Goal: Check status

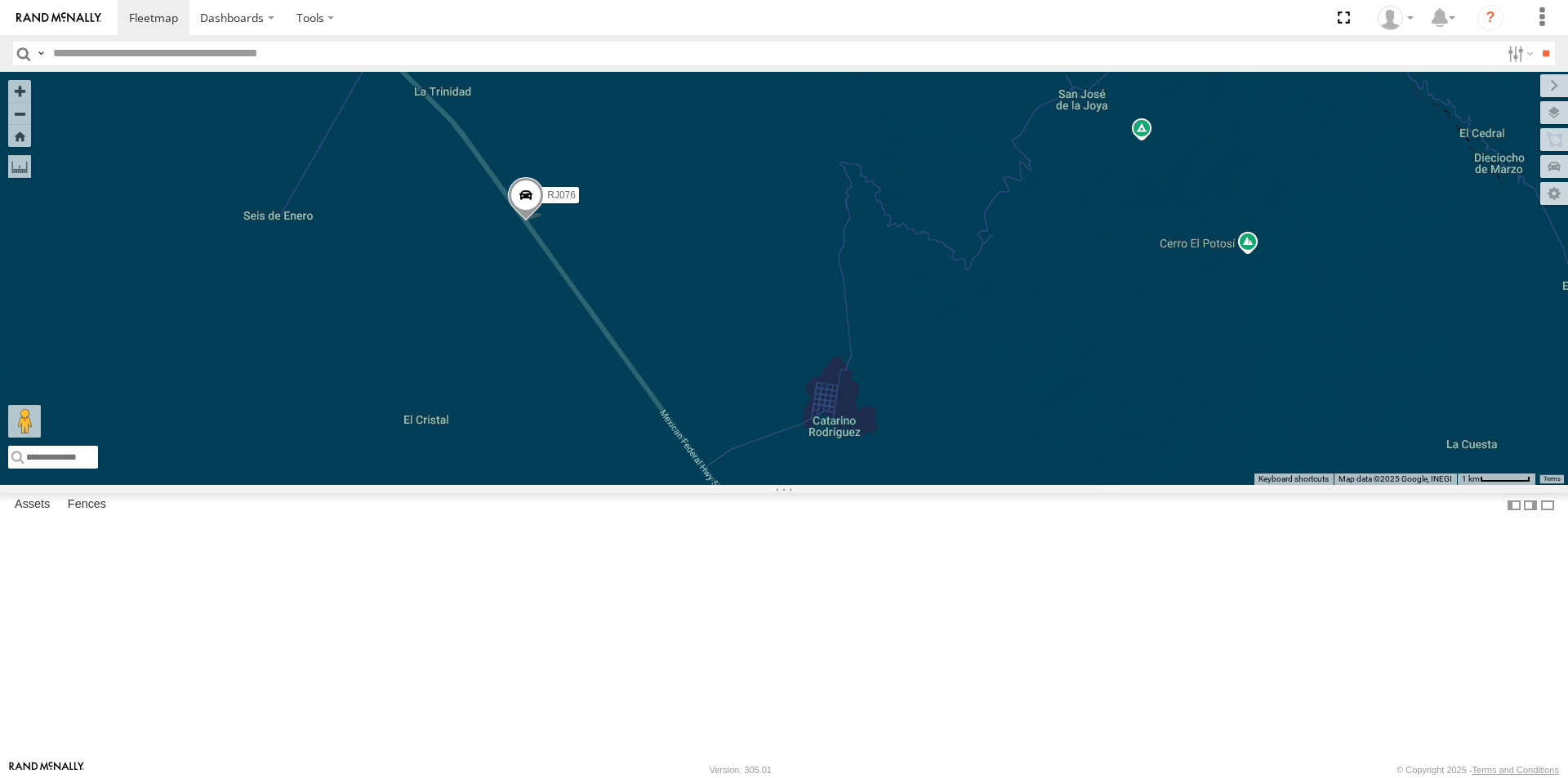
drag, startPoint x: 1122, startPoint y: 449, endPoint x: 757, endPoint y: 401, distance: 368.1
click at [757, 401] on div "RJ076" at bounding box center [784, 278] width 1568 height 413
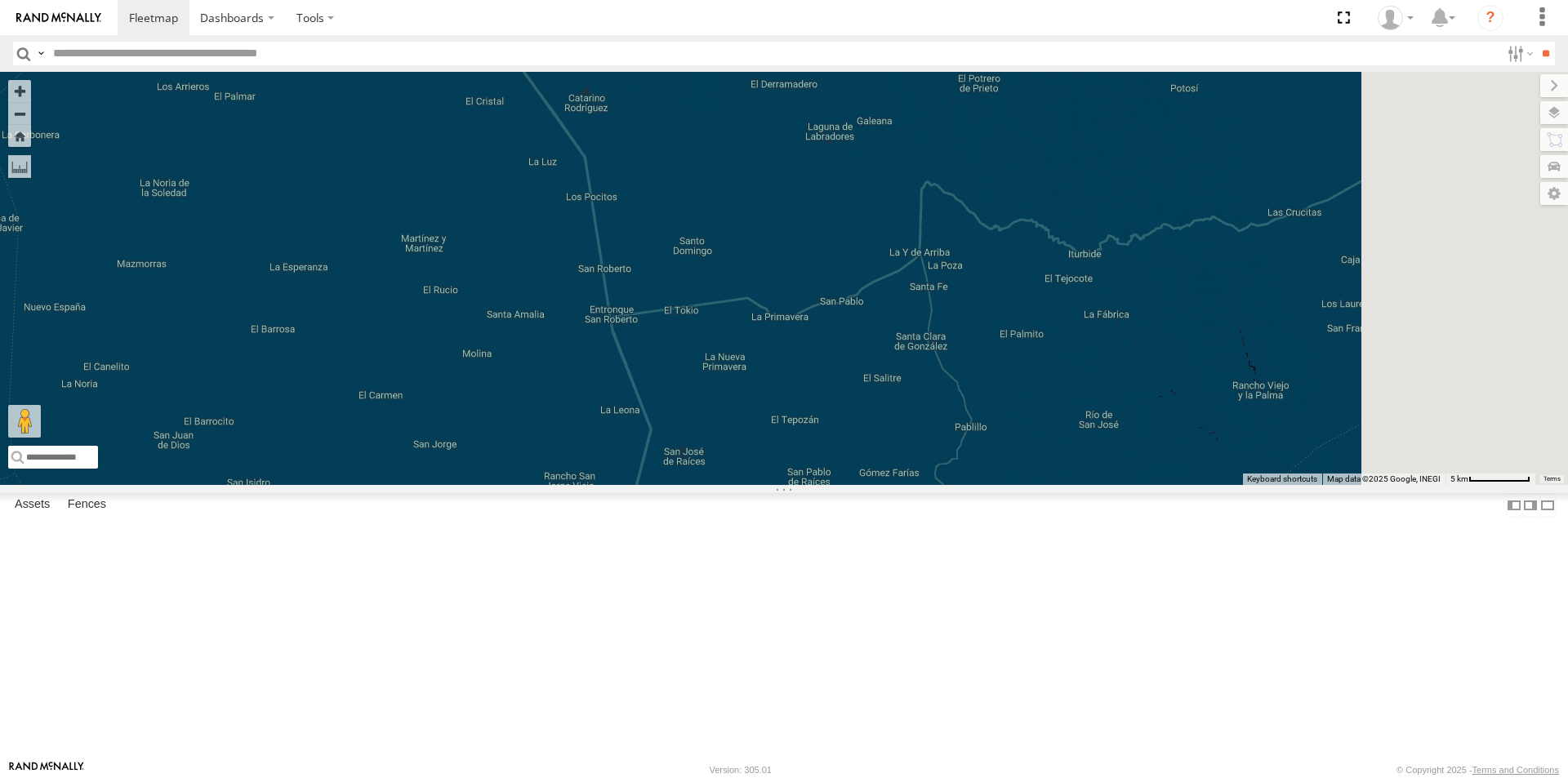
drag, startPoint x: 1145, startPoint y: 491, endPoint x: 989, endPoint y: 292, distance: 252.9
click at [989, 292] on div "RJ076" at bounding box center [784, 278] width 1568 height 413
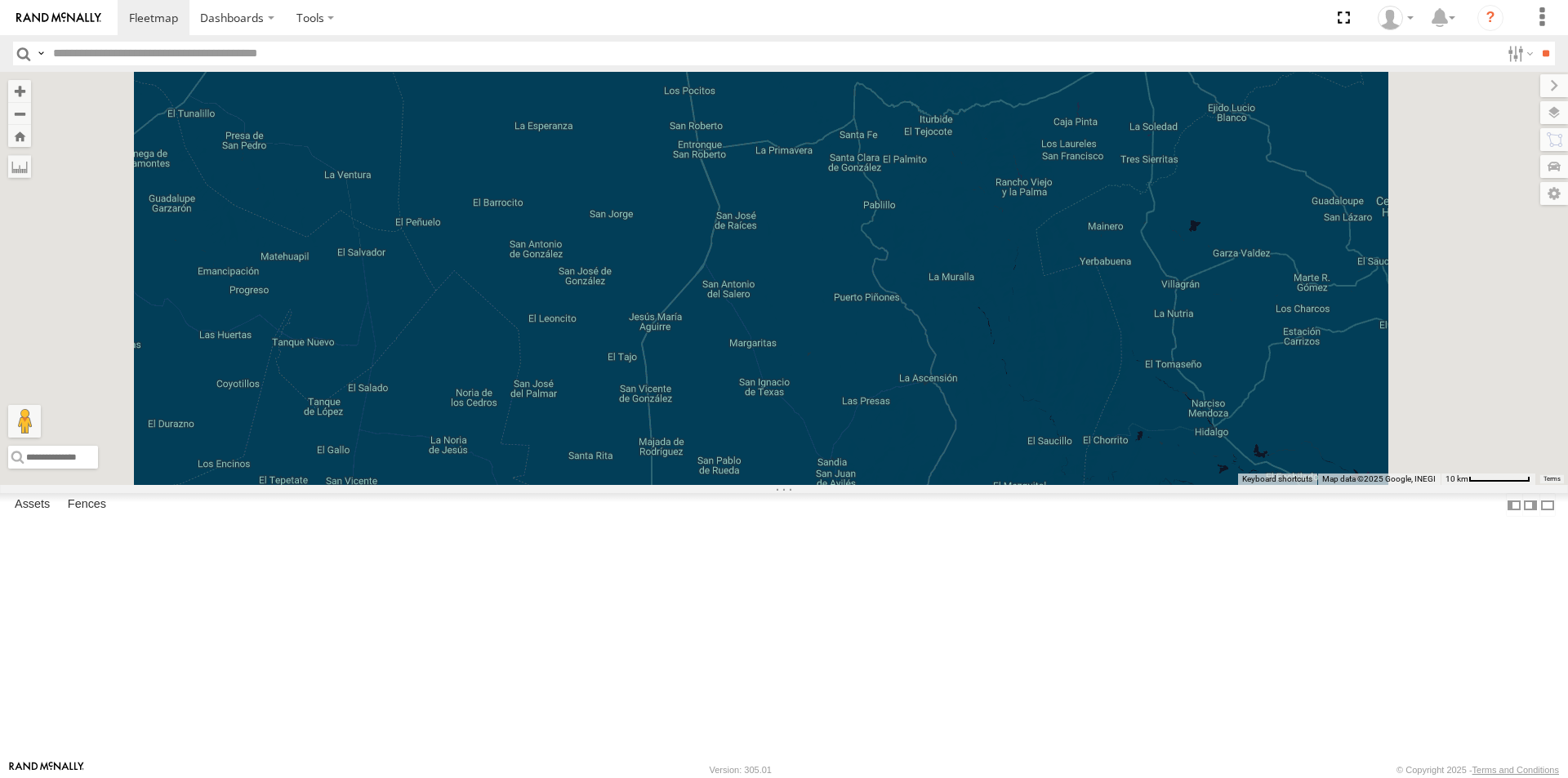
drag, startPoint x: 1044, startPoint y: 520, endPoint x: 1030, endPoint y: 356, distance: 164.6
click at [1030, 356] on div "RJ076" at bounding box center [784, 278] width 1568 height 413
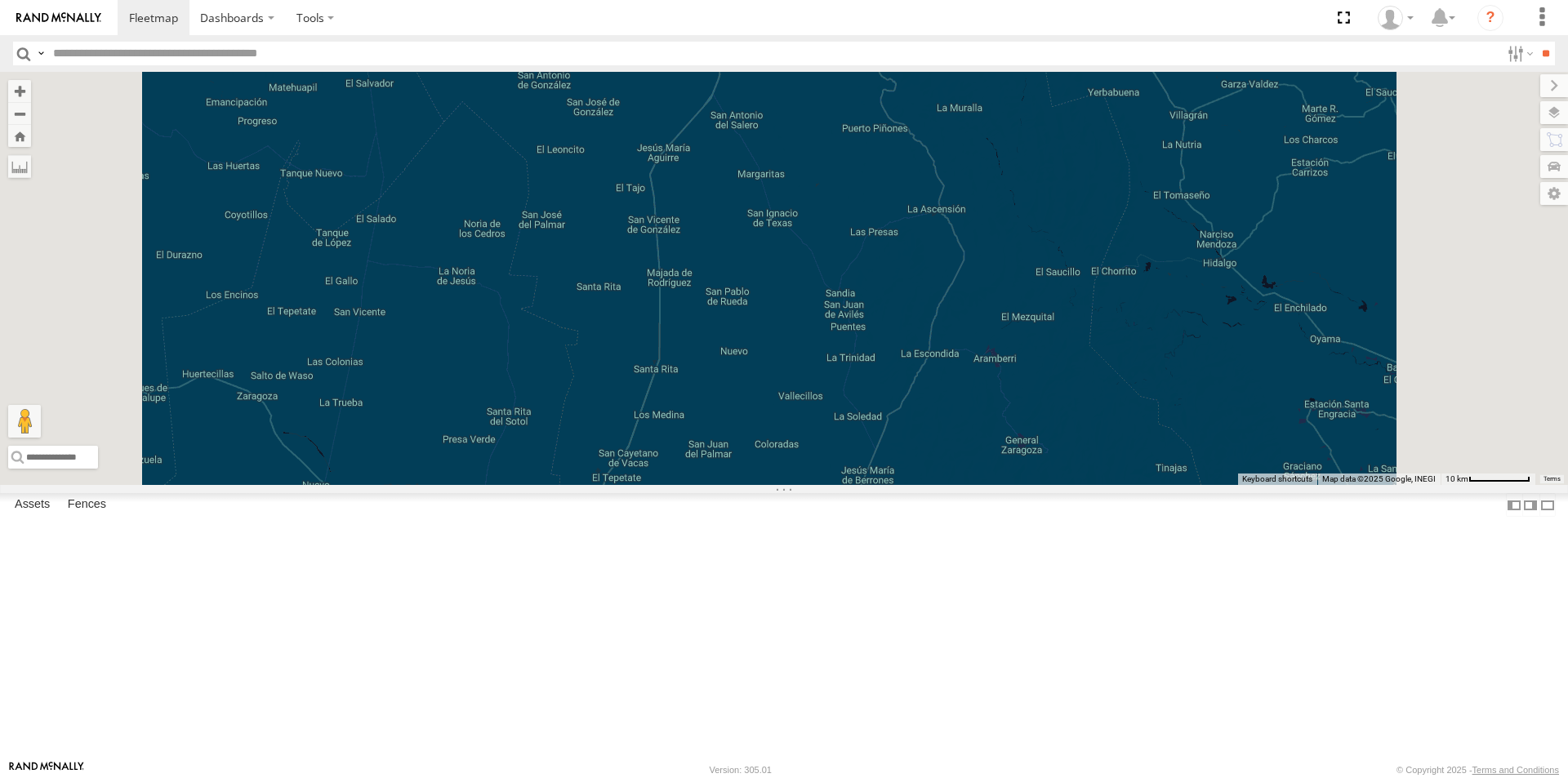
drag, startPoint x: 1029, startPoint y: 537, endPoint x: 1037, endPoint y: 362, distance: 175.2
click at [1037, 362] on div "RJ076" at bounding box center [784, 278] width 1568 height 413
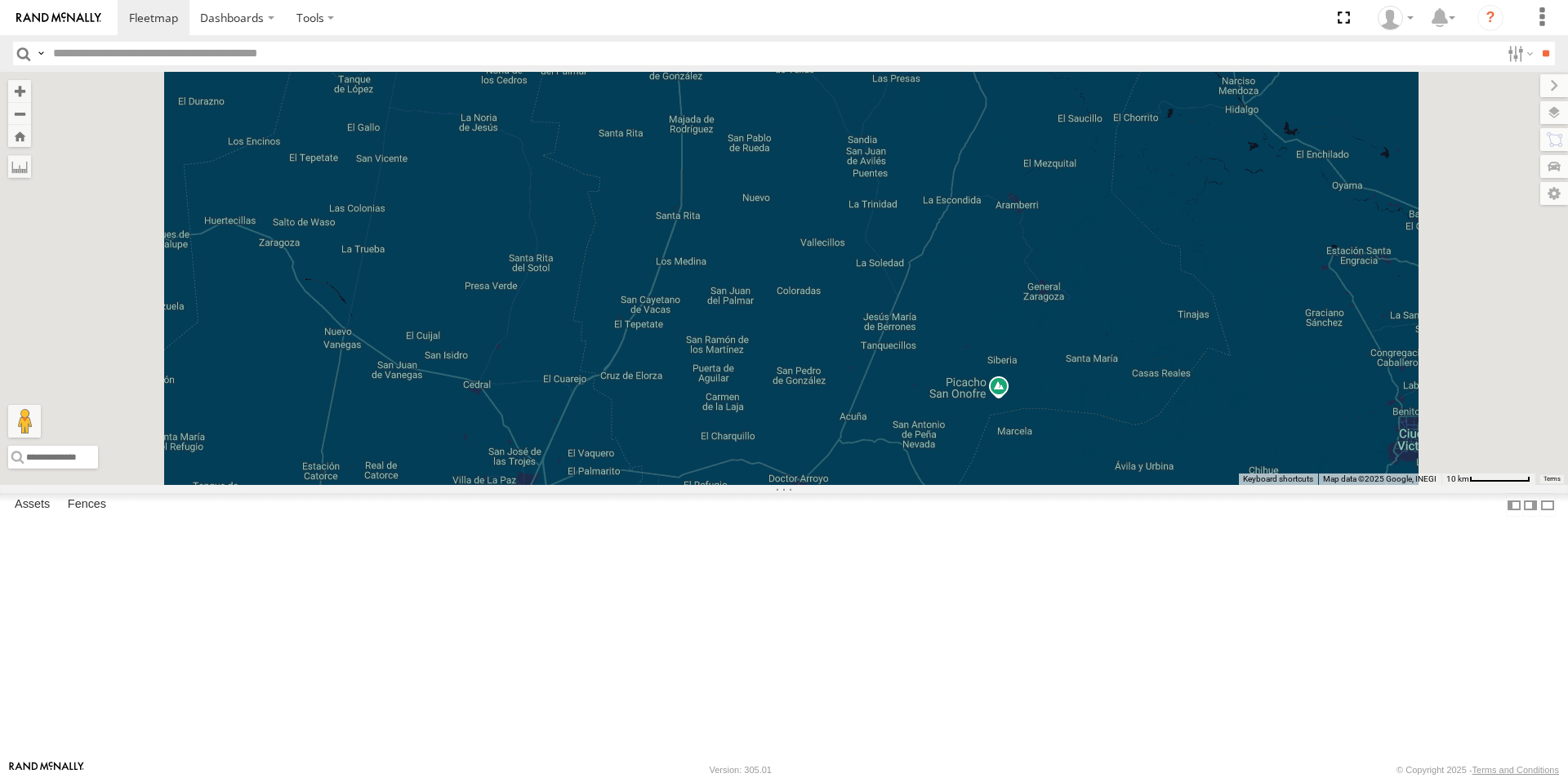
drag, startPoint x: 1026, startPoint y: 552, endPoint x: 1048, endPoint y: 392, distance: 161.5
click at [1048, 392] on div "RJ076" at bounding box center [784, 278] width 1568 height 413
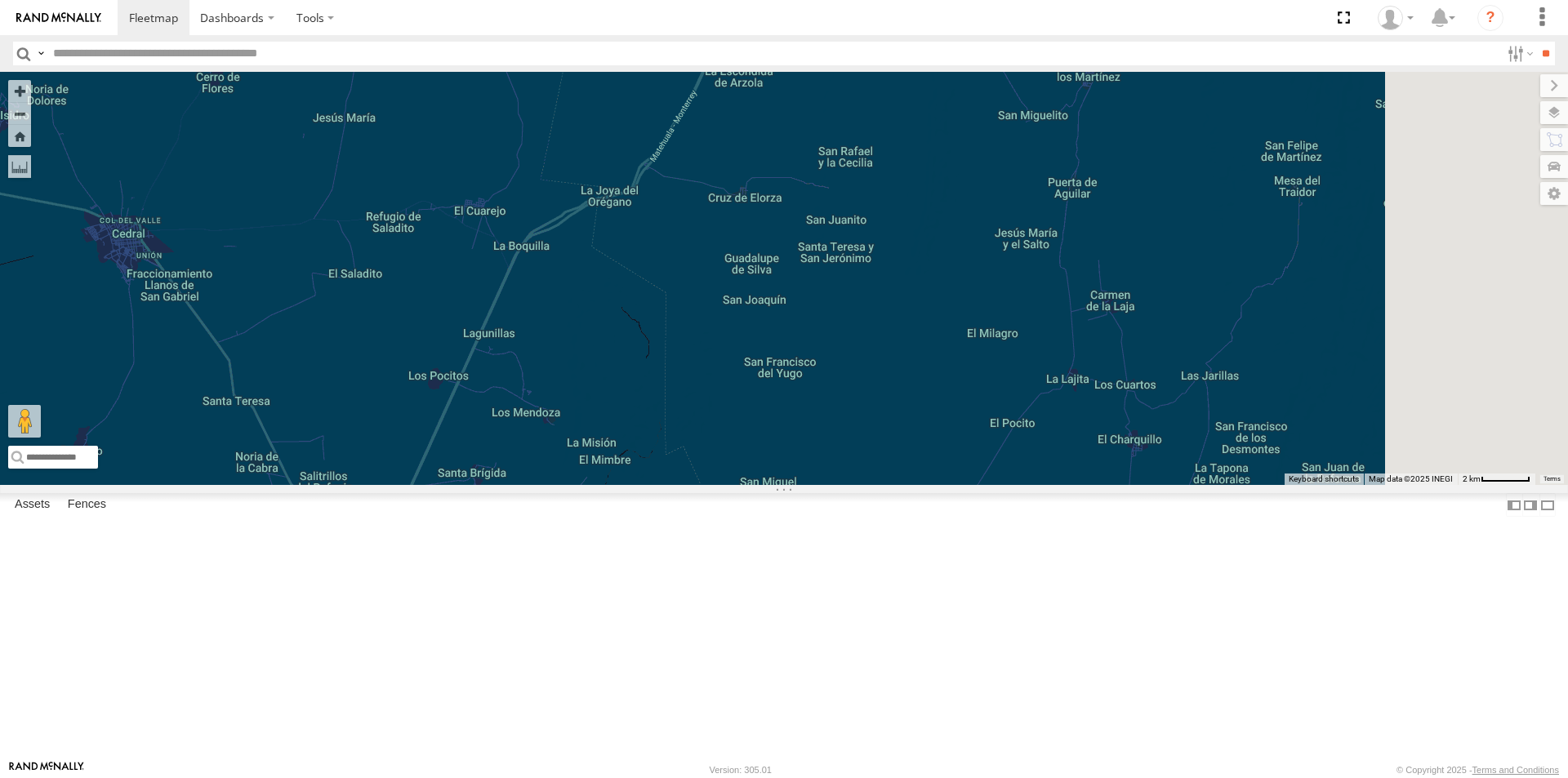
drag, startPoint x: 891, startPoint y: 492, endPoint x: 801, endPoint y: 721, distance: 246.1
click at [801, 485] on div "RJ076" at bounding box center [784, 278] width 1568 height 413
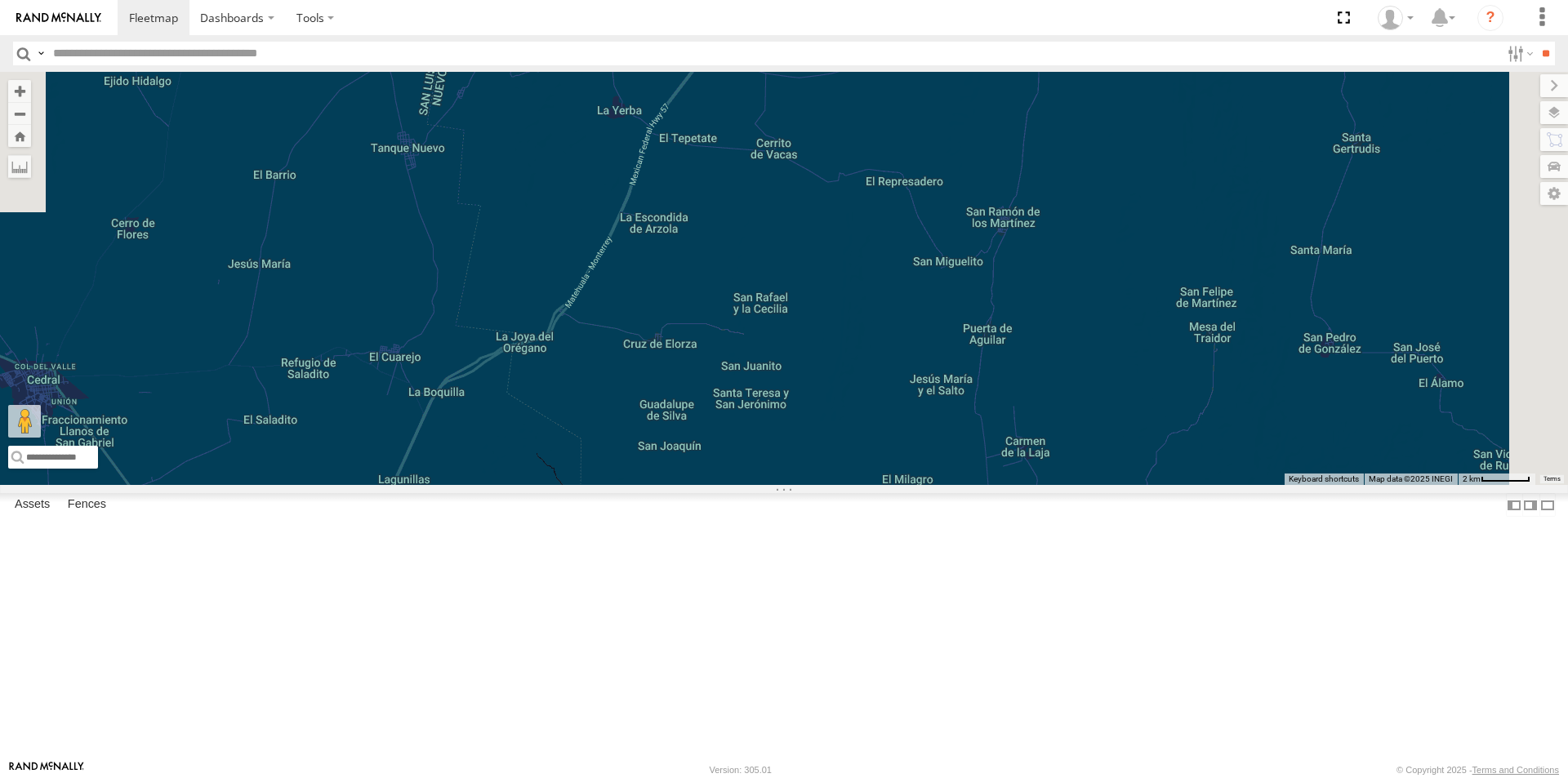
drag, startPoint x: 947, startPoint y: 537, endPoint x: 848, endPoint y: 701, distance: 191.6
click at [848, 485] on div "RJ076" at bounding box center [784, 278] width 1568 height 413
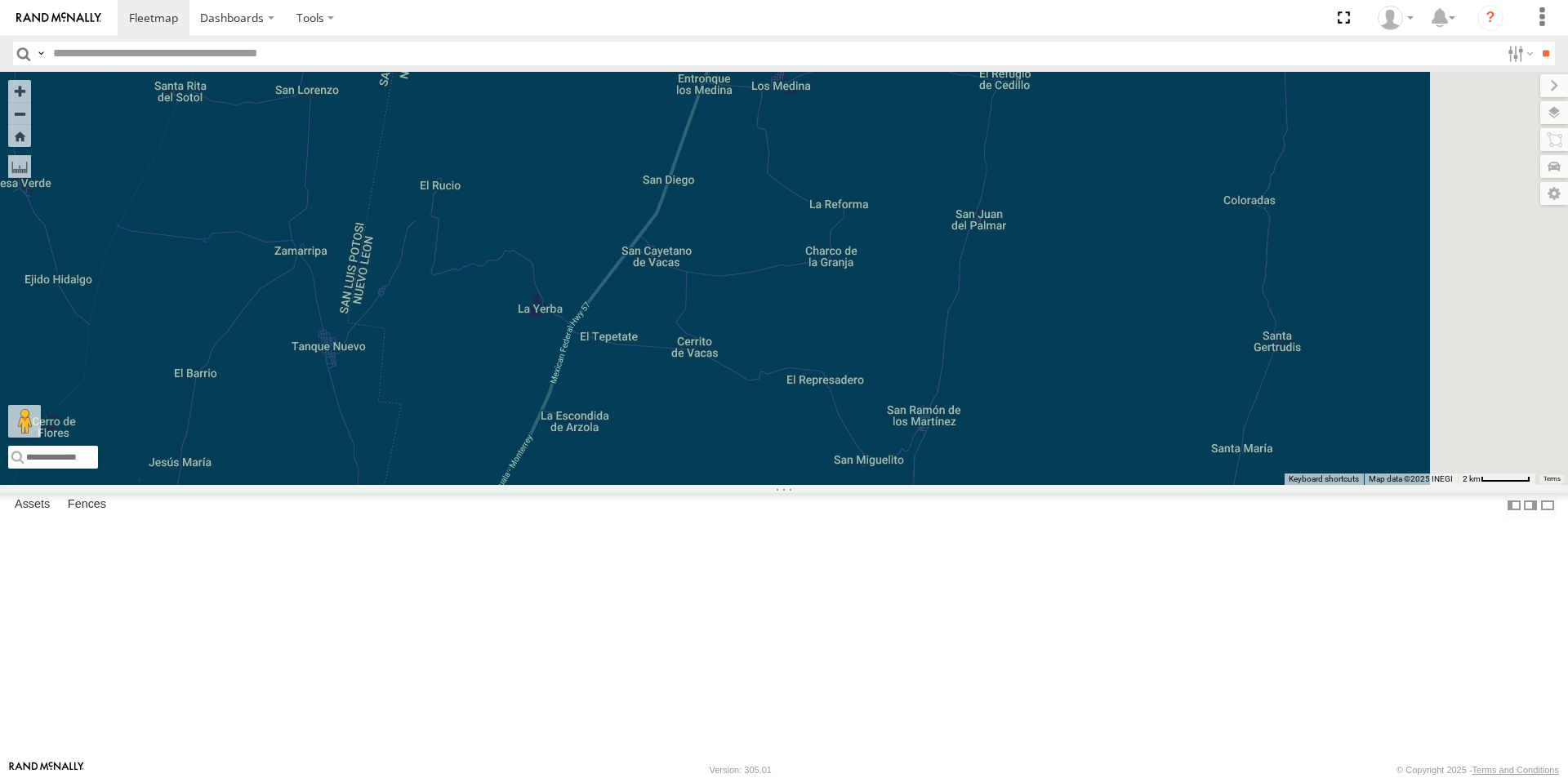
drag, startPoint x: 1001, startPoint y: 511, endPoint x: 930, endPoint y: 700, distance: 201.9
click at [930, 485] on div "RJ076" at bounding box center [784, 278] width 1568 height 413
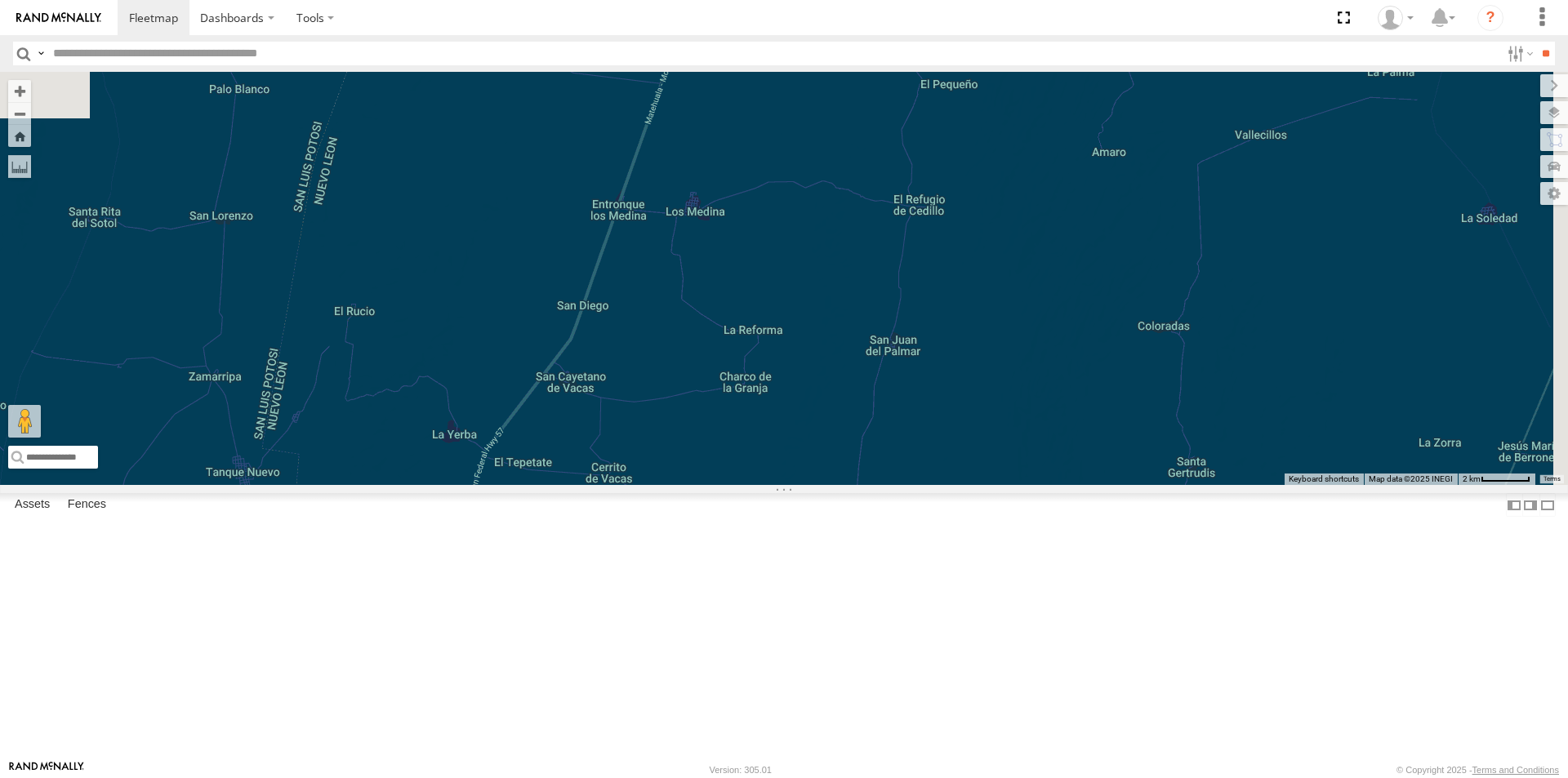
drag, startPoint x: 981, startPoint y: 534, endPoint x: 820, endPoint y: 566, distance: 164.1
click at [932, 485] on div "RJ076" at bounding box center [784, 278] width 1568 height 413
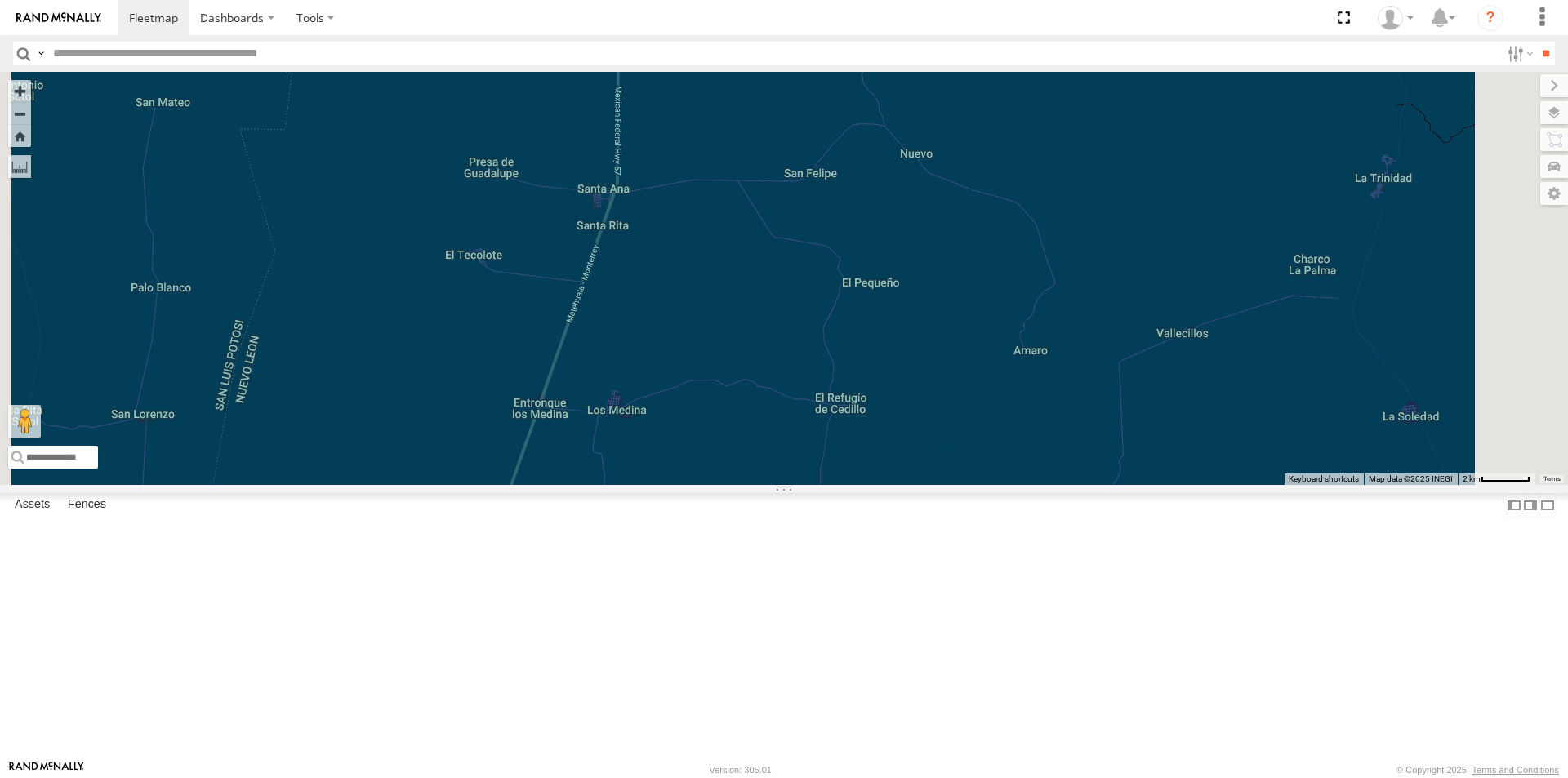
drag, startPoint x: 882, startPoint y: 468, endPoint x: 811, endPoint y: 678, distance: 221.7
click at [811, 485] on div "RJ076" at bounding box center [784, 278] width 1568 height 413
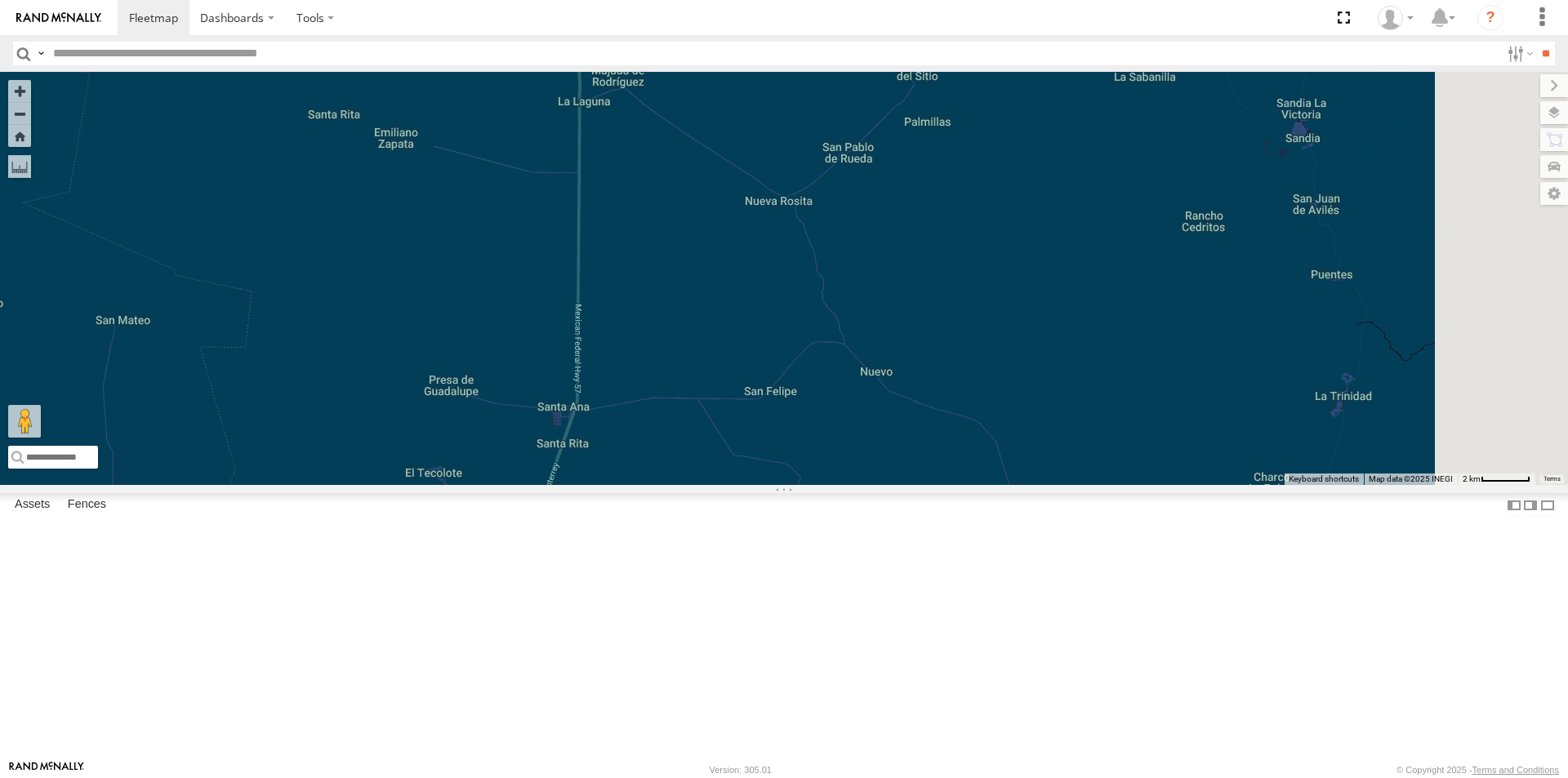
drag, startPoint x: 920, startPoint y: 472, endPoint x: 871, endPoint y: 650, distance: 184.6
click at [861, 485] on div "RJ076" at bounding box center [784, 278] width 1568 height 413
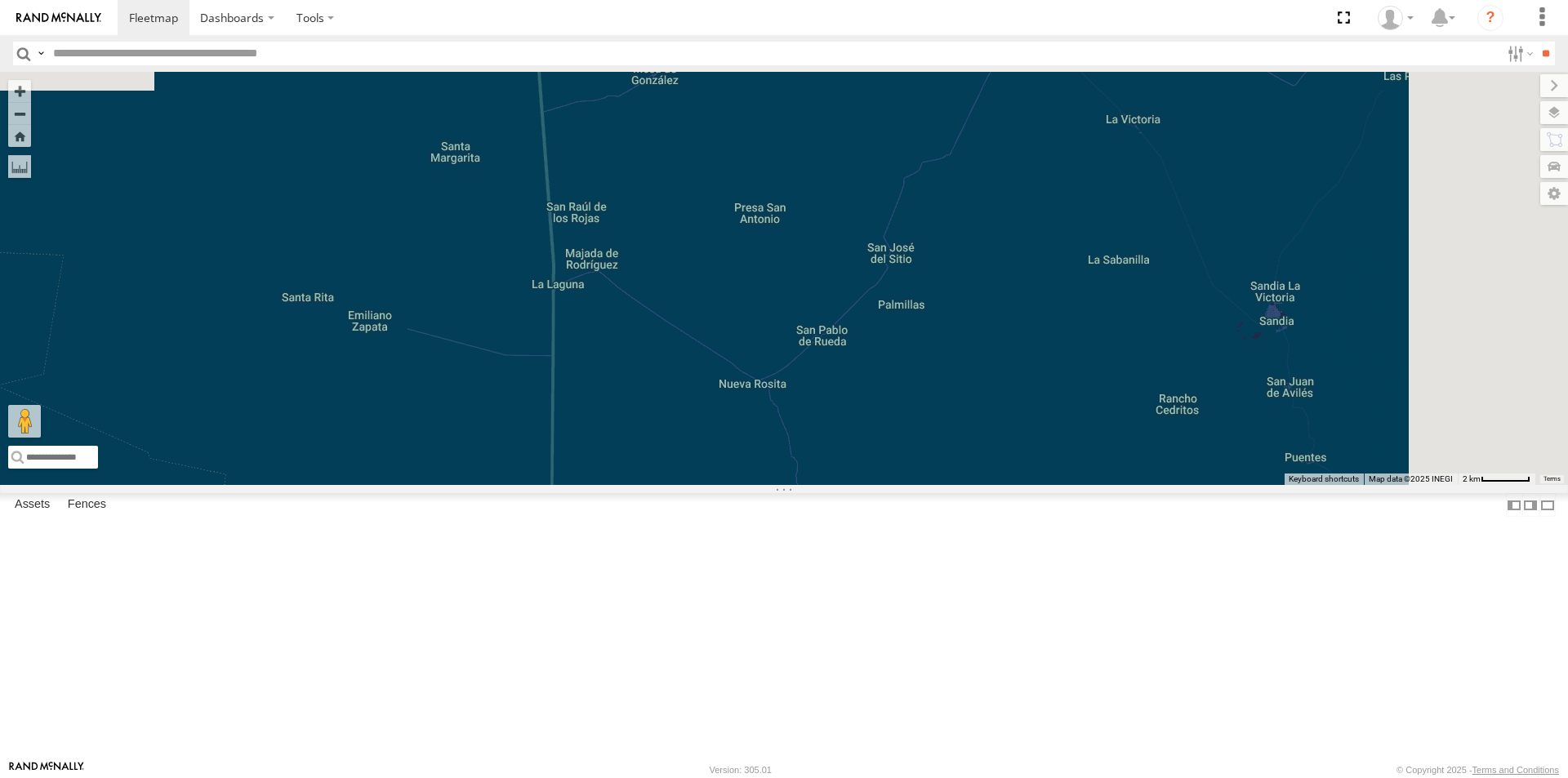
drag, startPoint x: 874, startPoint y: 626, endPoint x: 866, endPoint y: 685, distance: 59.5
click at [866, 485] on div "RJ076" at bounding box center [784, 278] width 1568 height 413
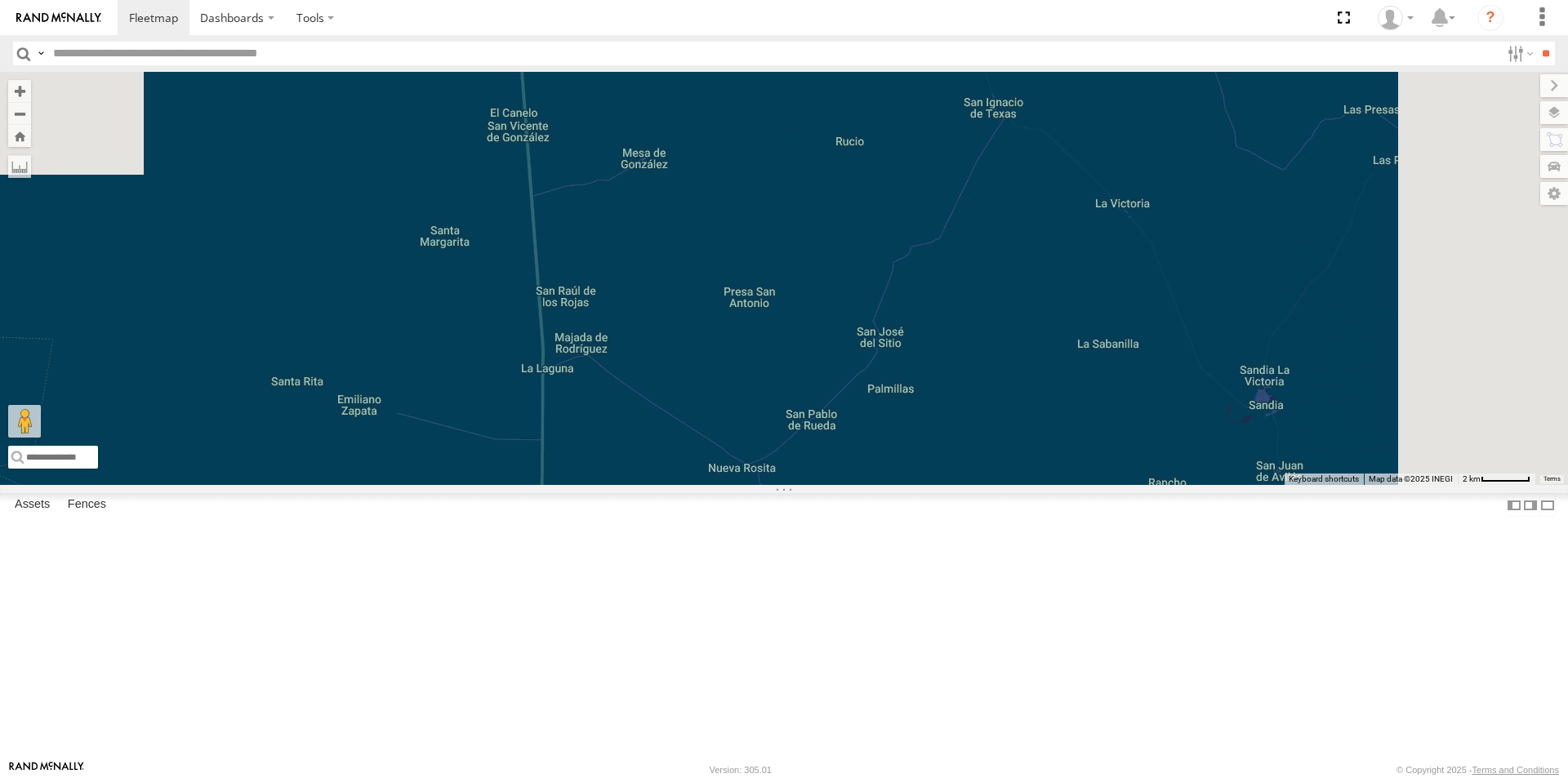
drag, startPoint x: 913, startPoint y: 410, endPoint x: 913, endPoint y: 727, distance: 317.0
click at [913, 485] on div "RJ076" at bounding box center [784, 278] width 1568 height 413
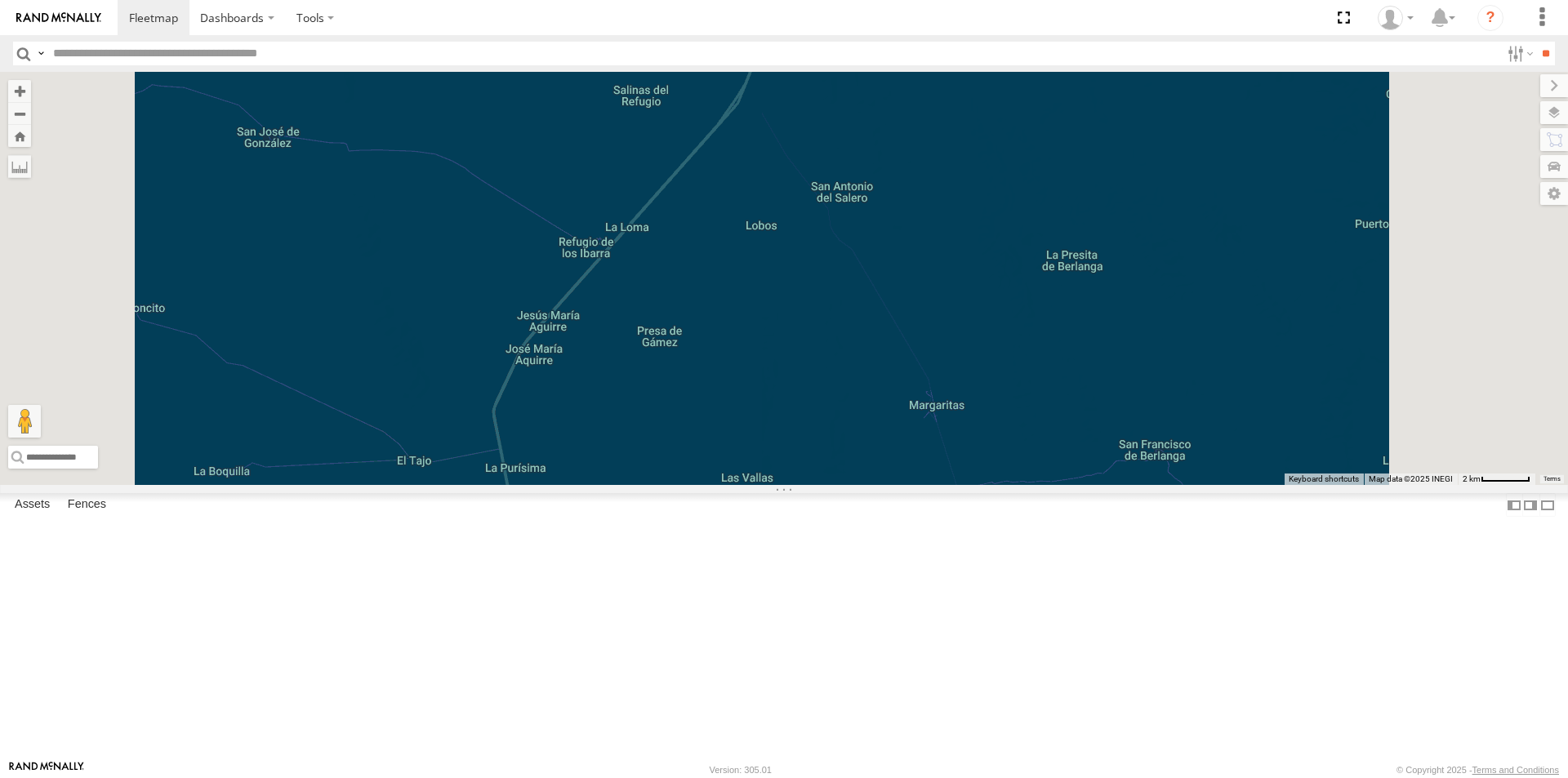
drag, startPoint x: 874, startPoint y: 424, endPoint x: 864, endPoint y: 544, distance: 120.4
click at [864, 485] on div "RJ076" at bounding box center [784, 278] width 1568 height 413
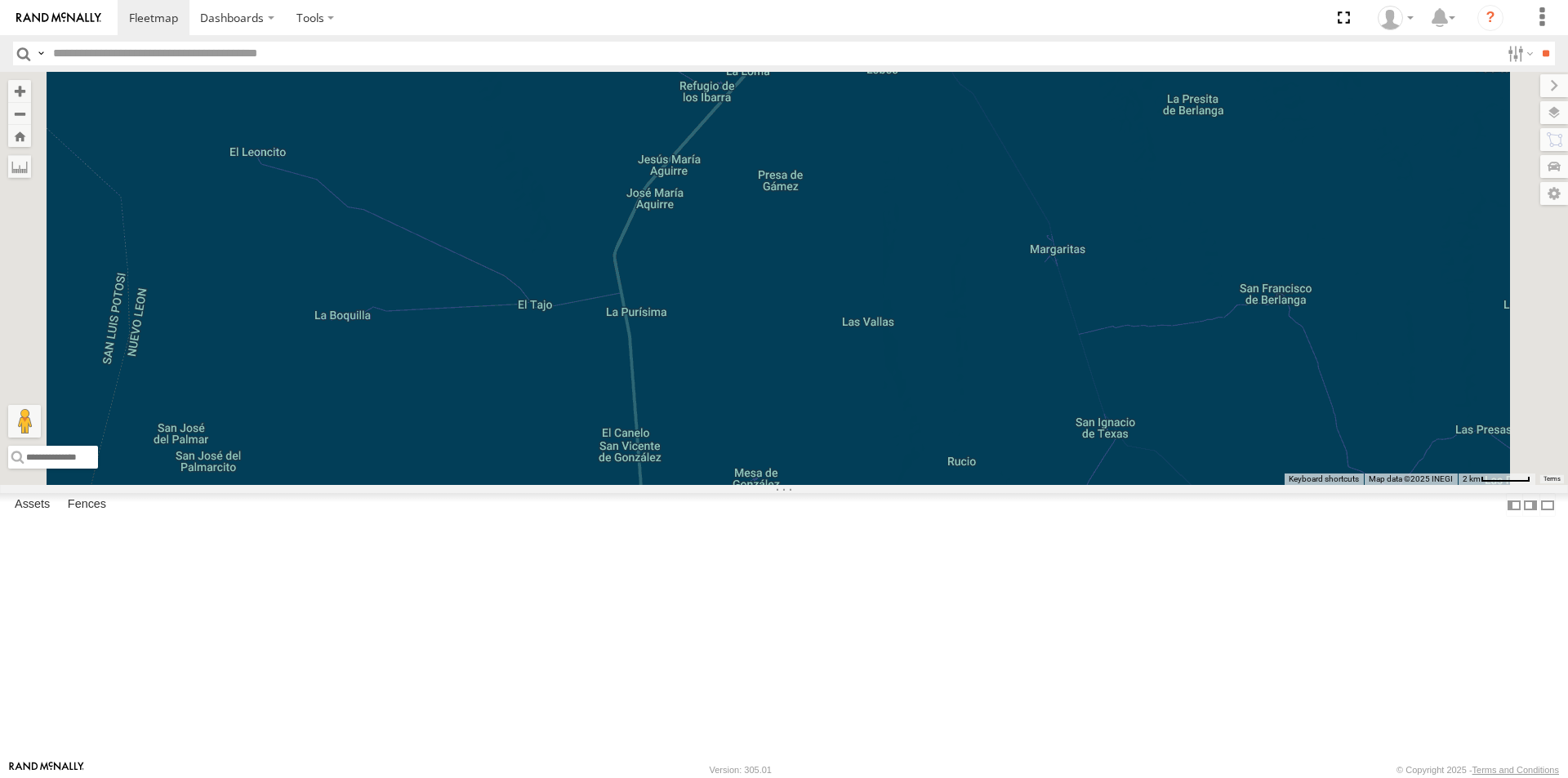
drag, startPoint x: 791, startPoint y: 645, endPoint x: 914, endPoint y: 485, distance: 201.8
click at [914, 485] on div "RJ076" at bounding box center [784, 278] width 1568 height 413
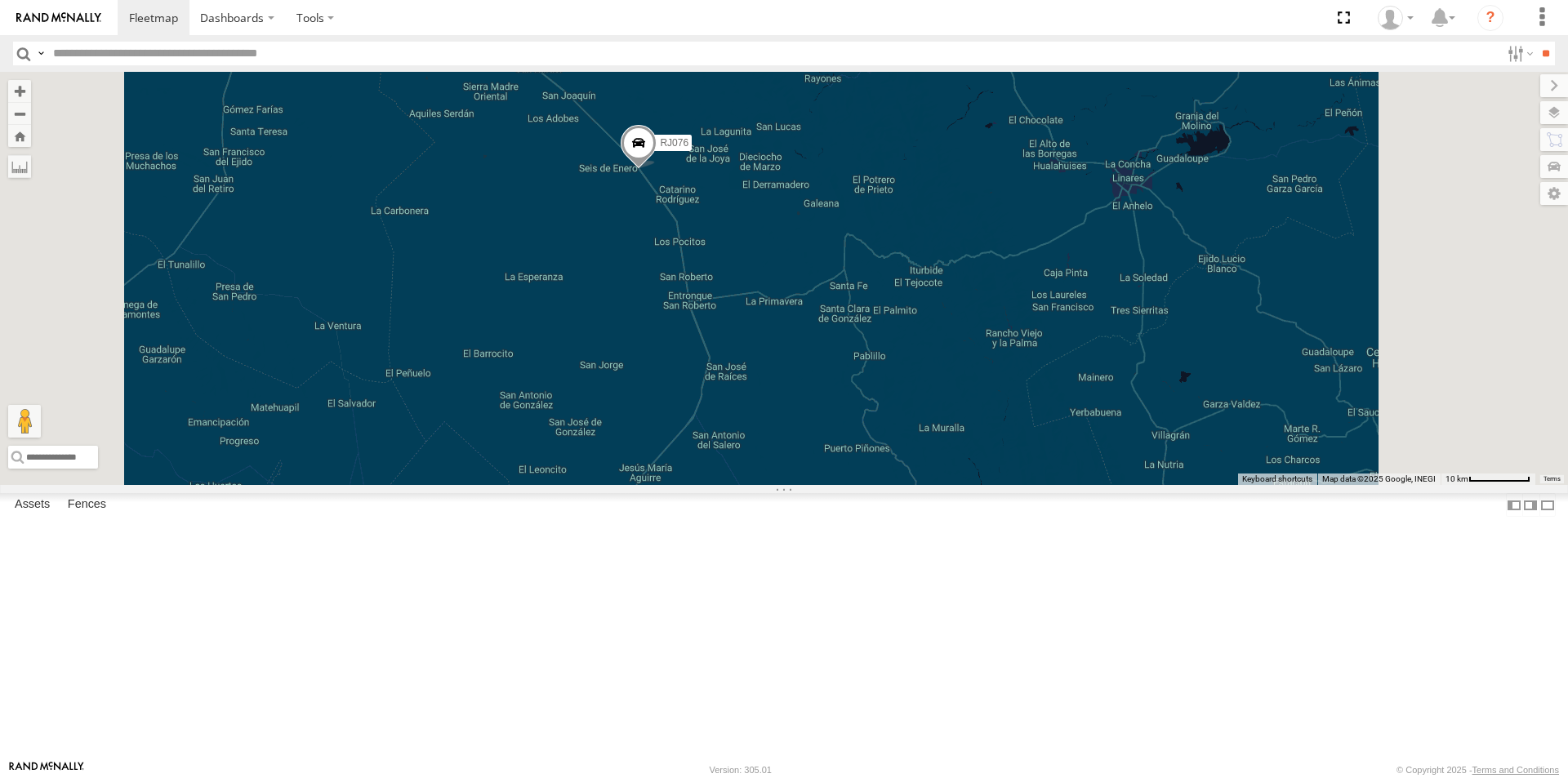
drag, startPoint x: 1015, startPoint y: 475, endPoint x: 927, endPoint y: 733, distance: 272.6
click at [927, 485] on div "RJ076" at bounding box center [784, 278] width 1568 height 413
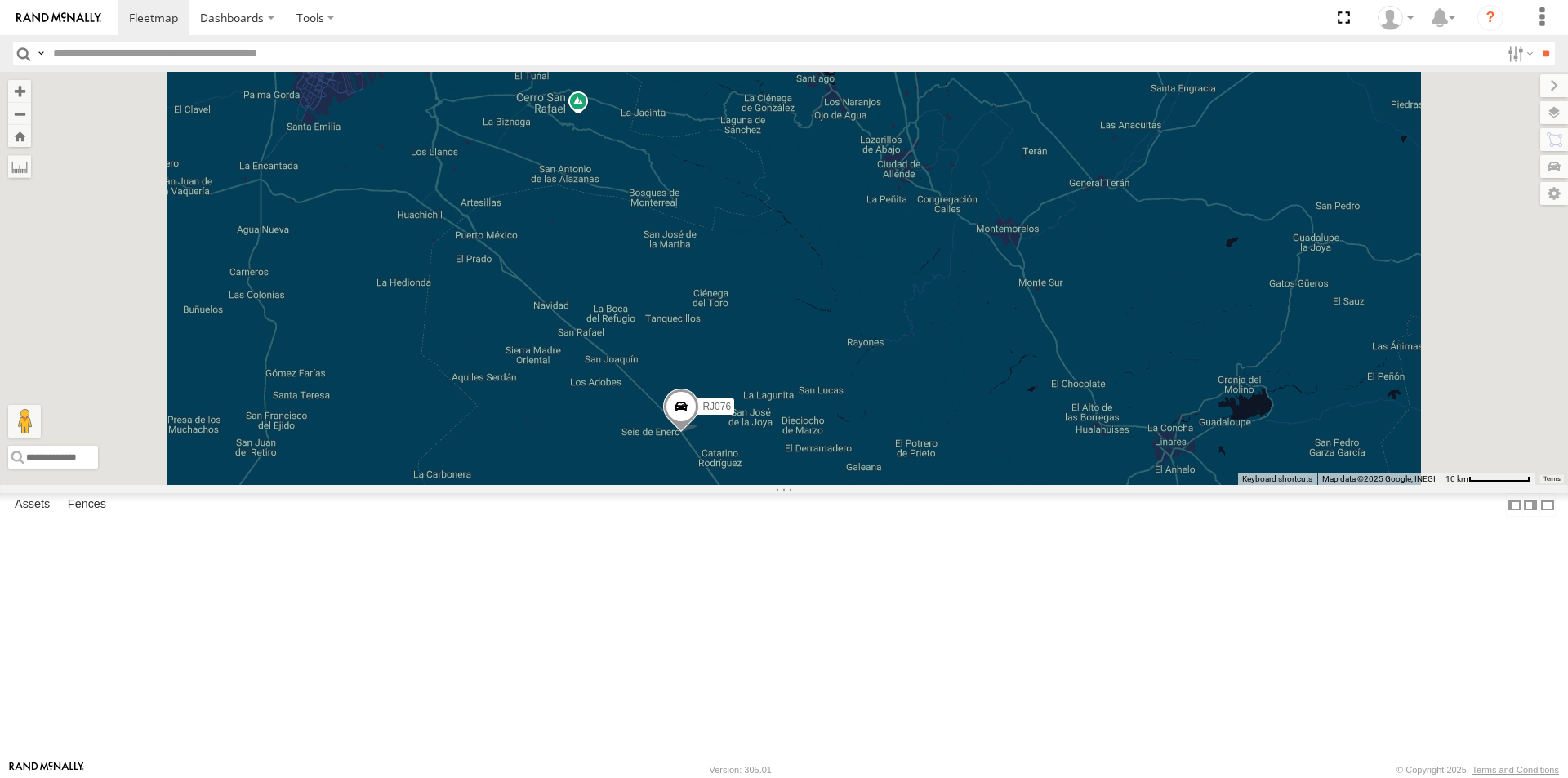
drag, startPoint x: 951, startPoint y: 531, endPoint x: 1010, endPoint y: 711, distance: 189.4
click at [1010, 485] on div "RJ076" at bounding box center [784, 278] width 1568 height 413
click at [1327, 386] on div "RJ076" at bounding box center [784, 278] width 1568 height 413
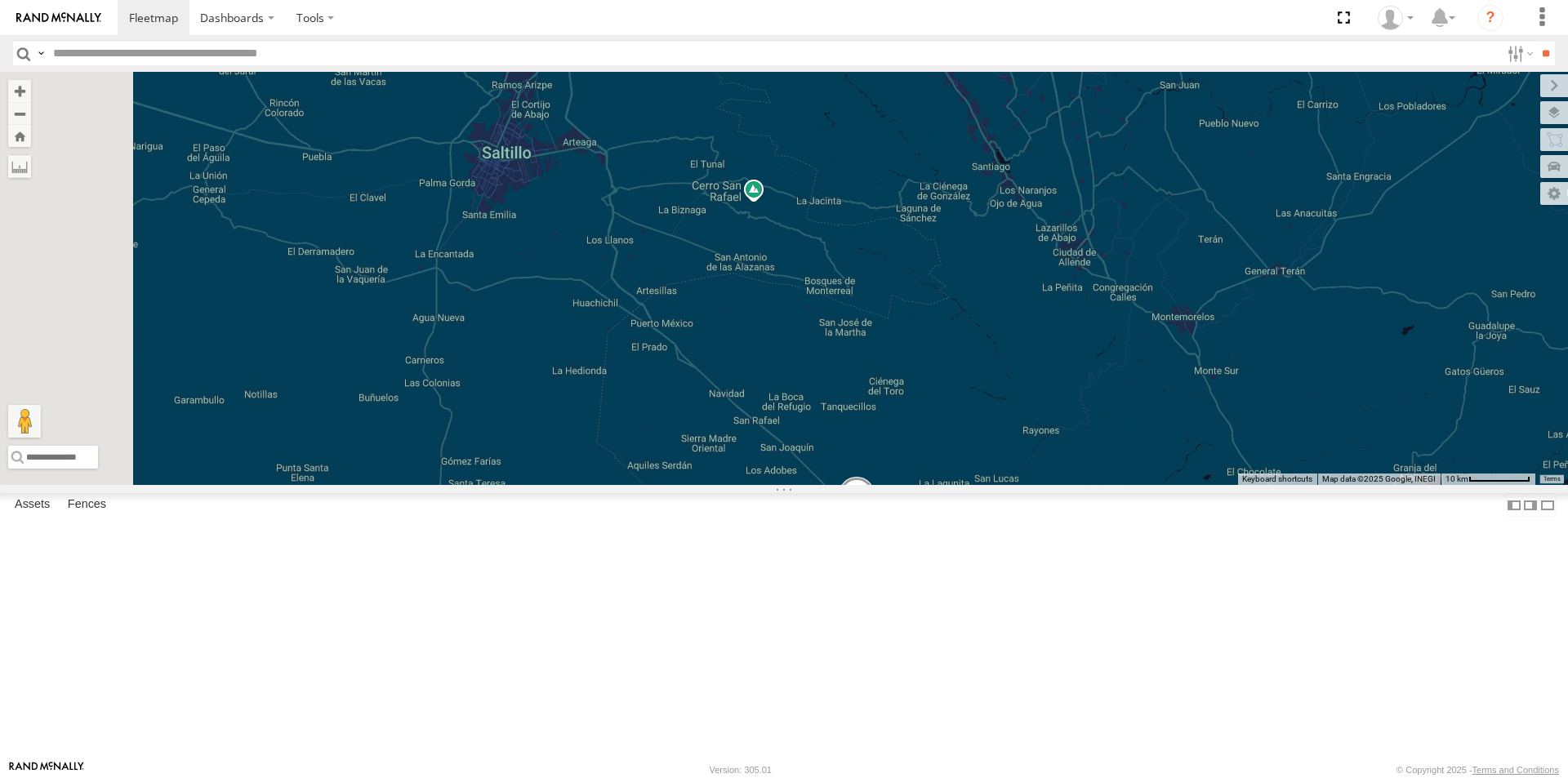
drag, startPoint x: 954, startPoint y: 403, endPoint x: 1134, endPoint y: 495, distance: 202.1
click at [1134, 485] on div "RJ076" at bounding box center [784, 278] width 1568 height 413
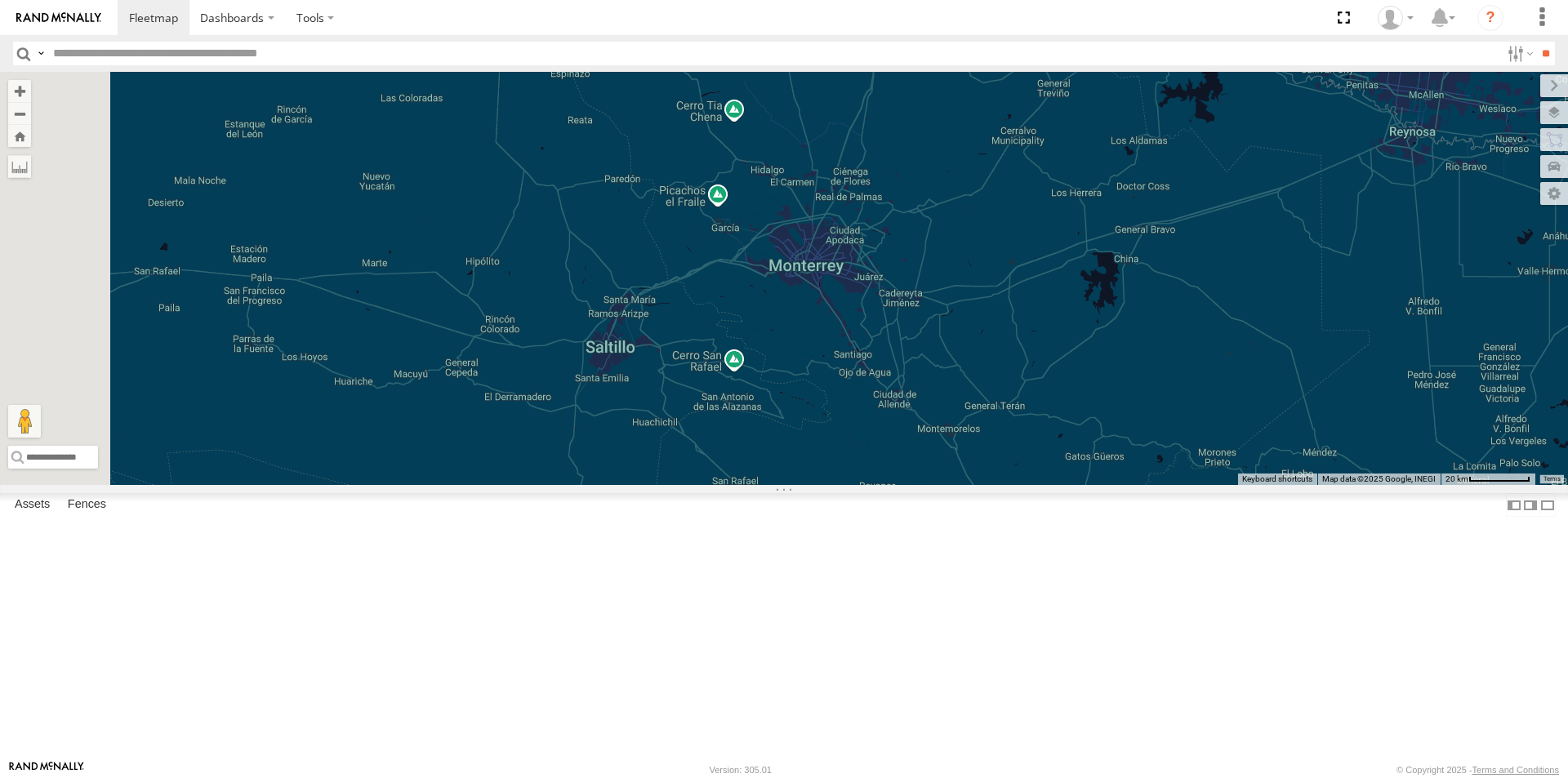
drag, startPoint x: 986, startPoint y: 336, endPoint x: 987, endPoint y: 500, distance: 164.0
click at [987, 485] on div "RJ076" at bounding box center [784, 278] width 1568 height 413
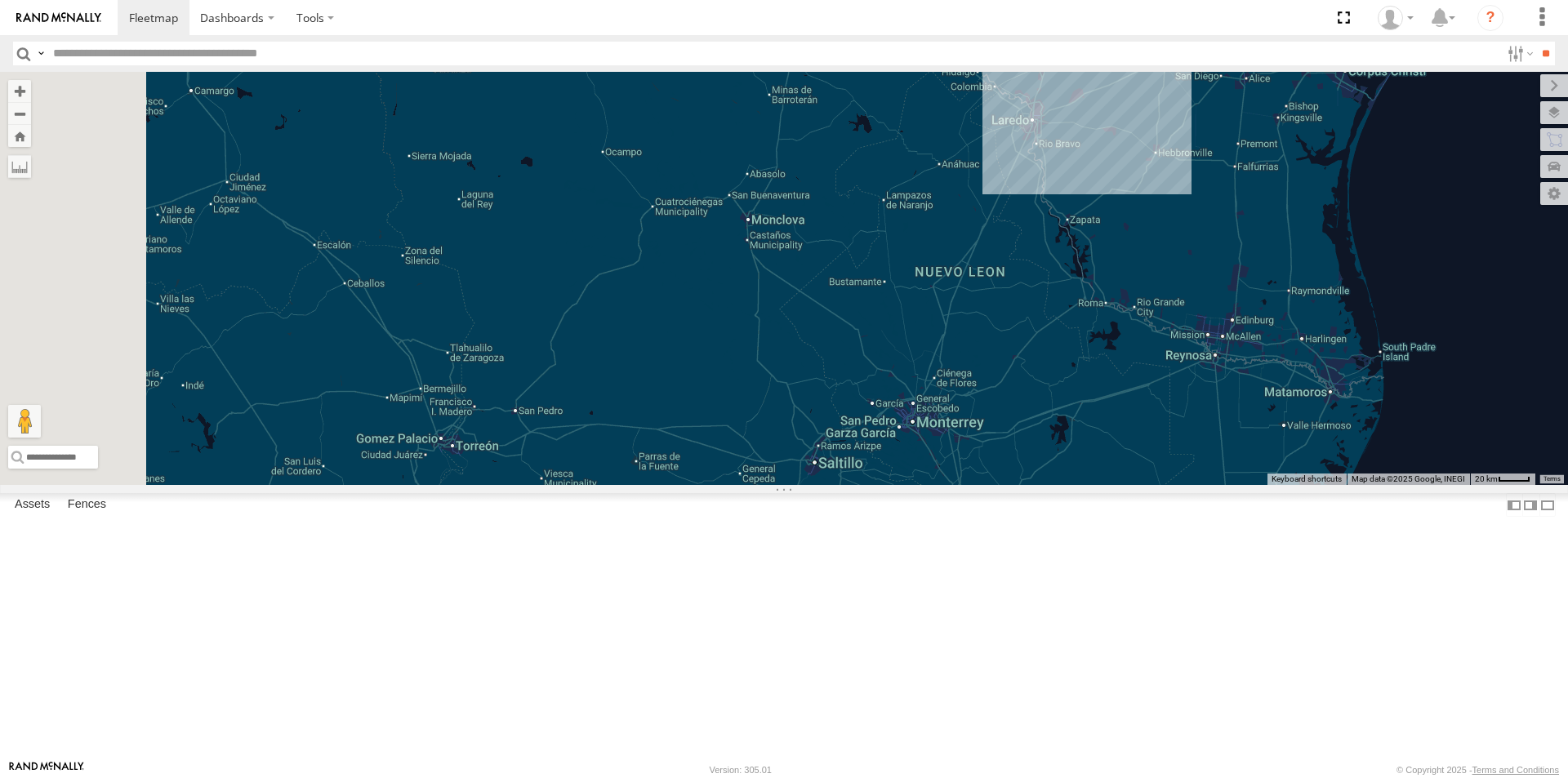
drag, startPoint x: 998, startPoint y: 358, endPoint x: 1117, endPoint y: 504, distance: 188.4
click at [1117, 485] on div "RJ076" at bounding box center [784, 278] width 1568 height 413
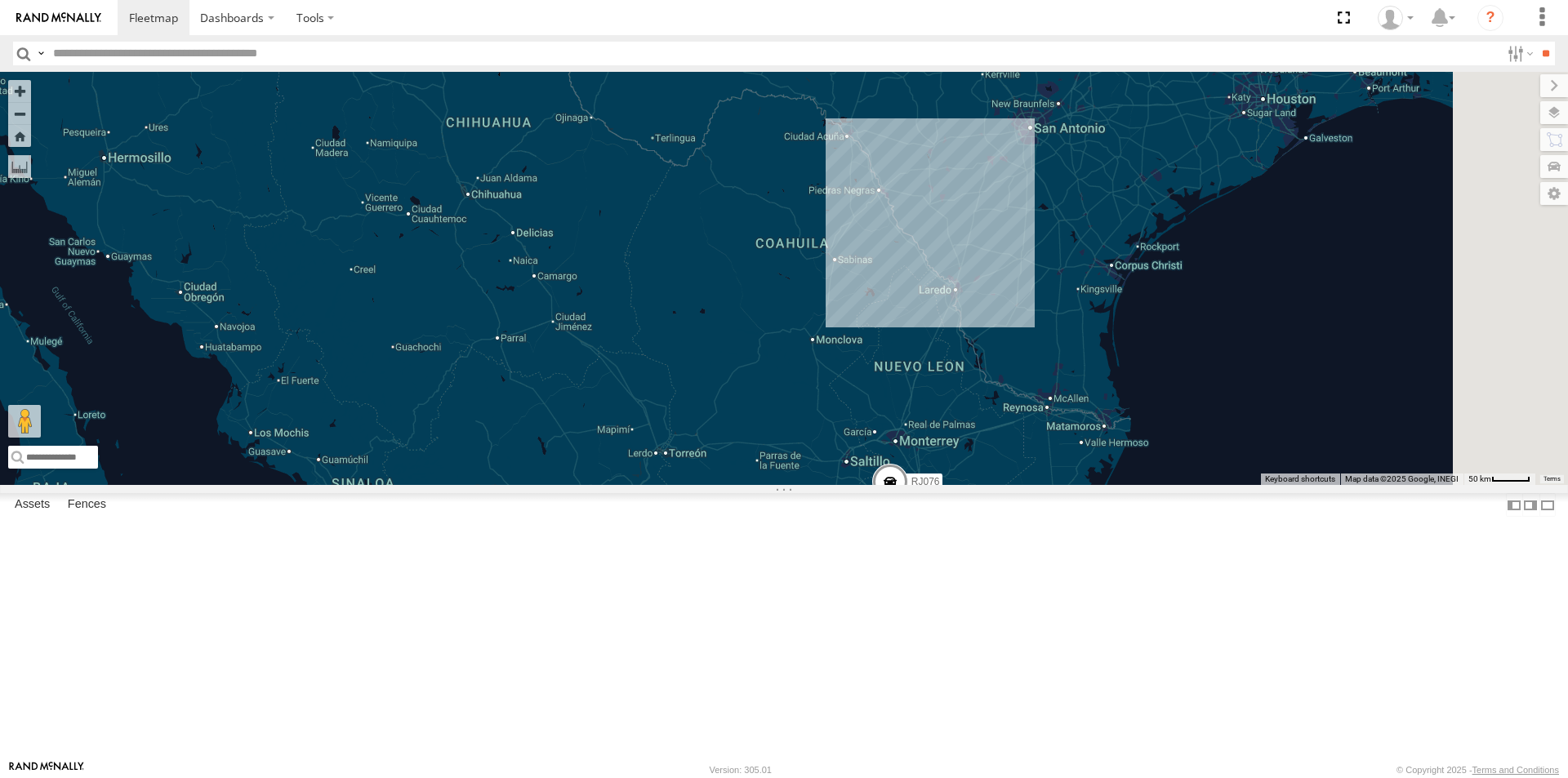
drag, startPoint x: 1123, startPoint y: 435, endPoint x: 1113, endPoint y: 498, distance: 63.8
click at [1113, 485] on div "RJ076" at bounding box center [784, 278] width 1568 height 413
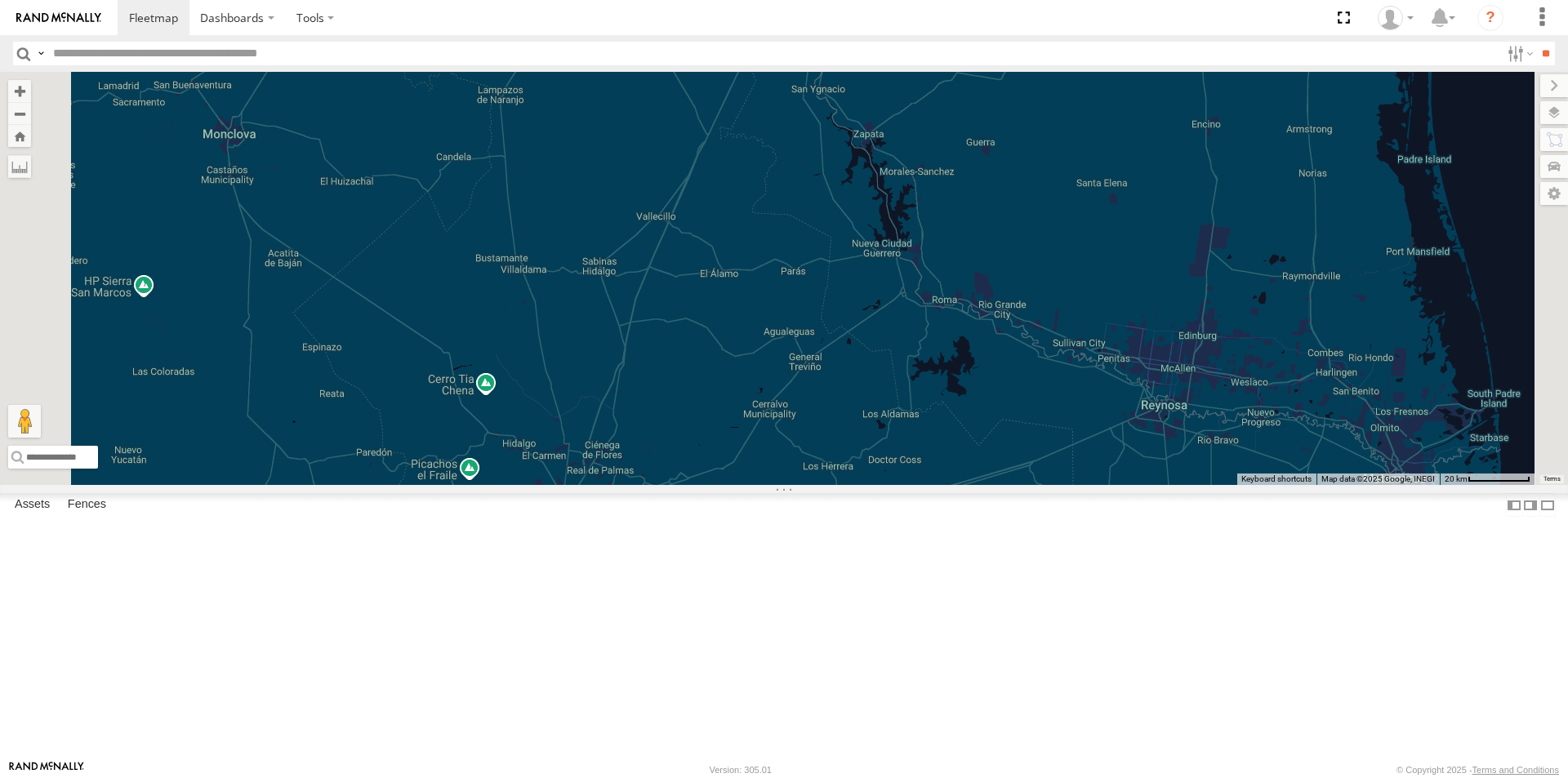
drag, startPoint x: 1082, startPoint y: 504, endPoint x: 1090, endPoint y: 154, distance: 350.1
click at [1090, 154] on div "RJ076" at bounding box center [784, 278] width 1568 height 413
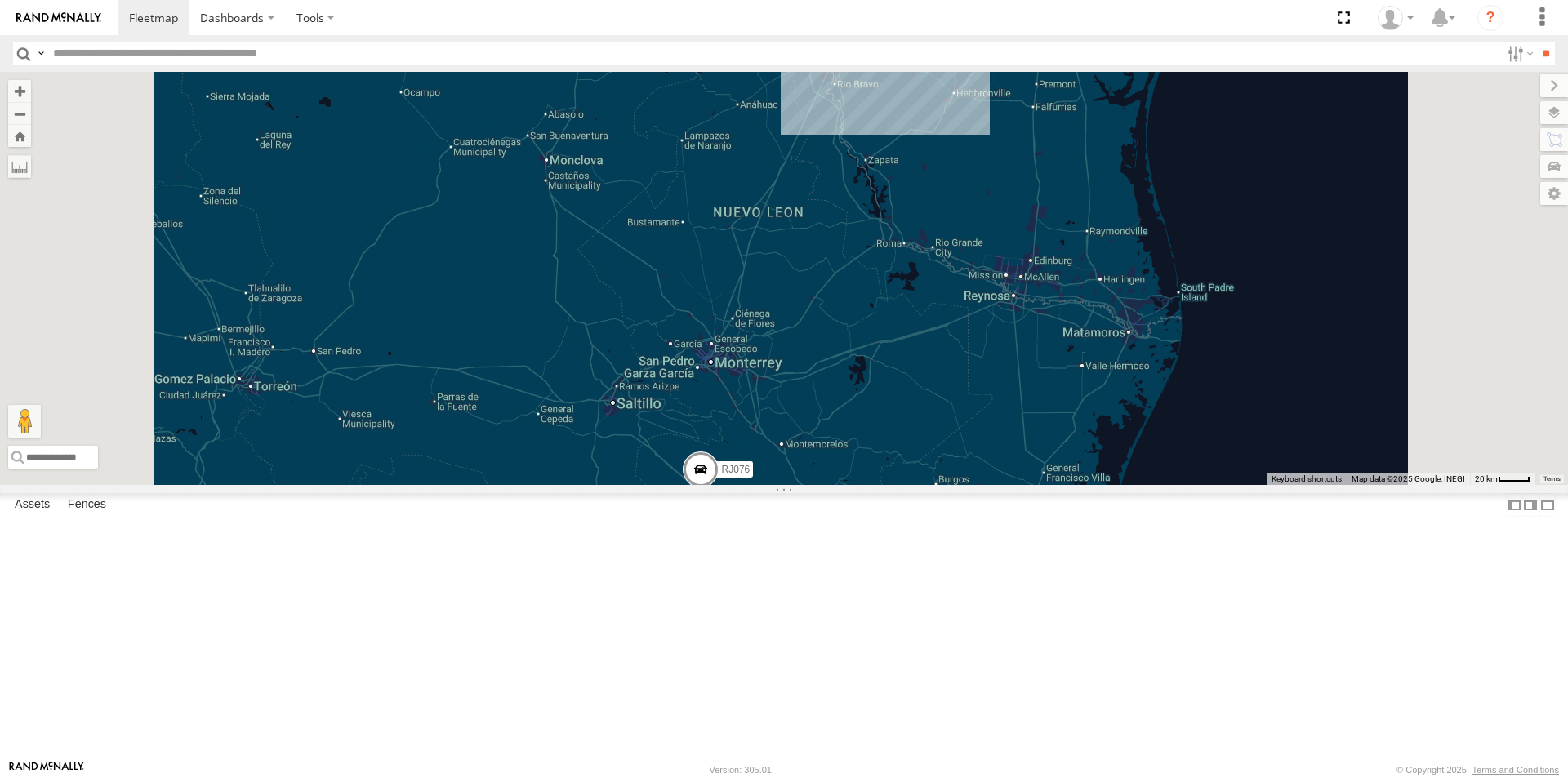
drag, startPoint x: 1076, startPoint y: 461, endPoint x: 1056, endPoint y: 431, distance: 36.1
click at [1056, 431] on div "RJ076" at bounding box center [784, 278] width 1568 height 413
